Goal: Information Seeking & Learning: Learn about a topic

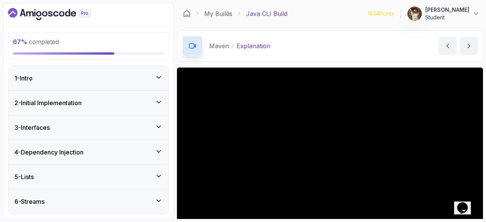
scroll to position [73, 0]
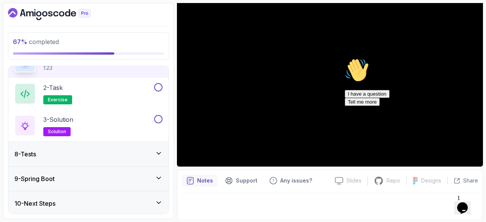
click at [345, 58] on icon "Chat attention grabber" at bounding box center [345, 58] width 0 height 0
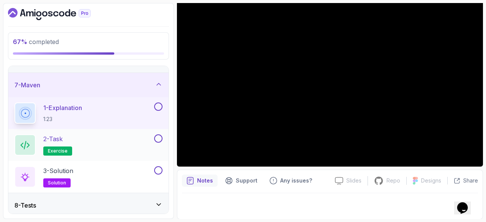
click at [60, 139] on p "2 - Task" at bounding box center [52, 138] width 19 height 9
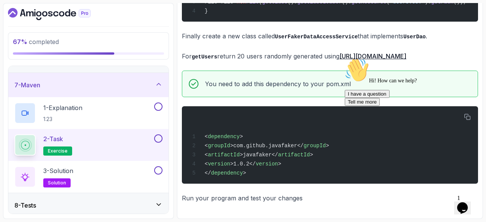
scroll to position [351, 0]
click at [61, 171] on p "3 - Solution" at bounding box center [58, 170] width 30 height 9
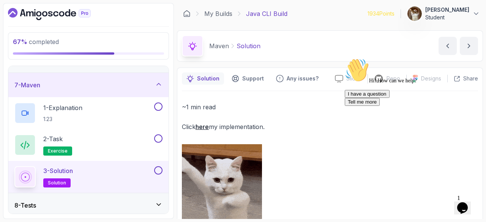
click at [205, 127] on link "here" at bounding box center [202, 127] width 13 height 8
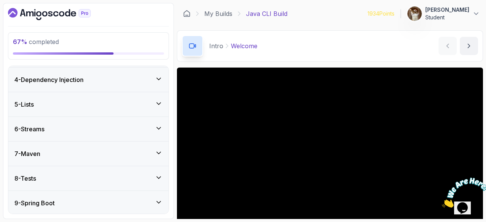
scroll to position [235, 0]
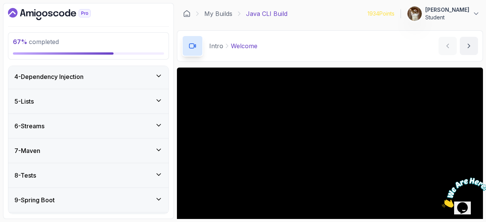
click at [53, 139] on div "7 - Maven" at bounding box center [88, 151] width 160 height 24
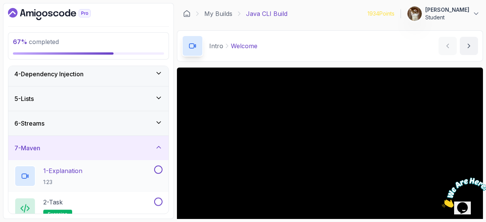
scroll to position [76, 0]
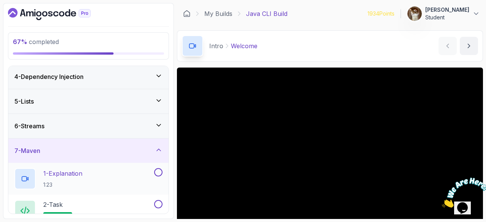
click at [61, 171] on p "1 - Explanation" at bounding box center [62, 173] width 39 height 9
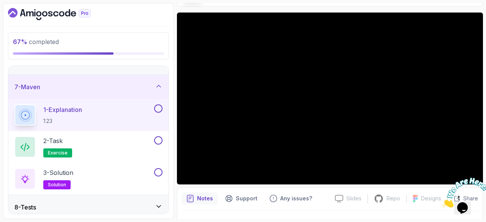
scroll to position [148, 0]
